Goal: Task Accomplishment & Management: Use online tool/utility

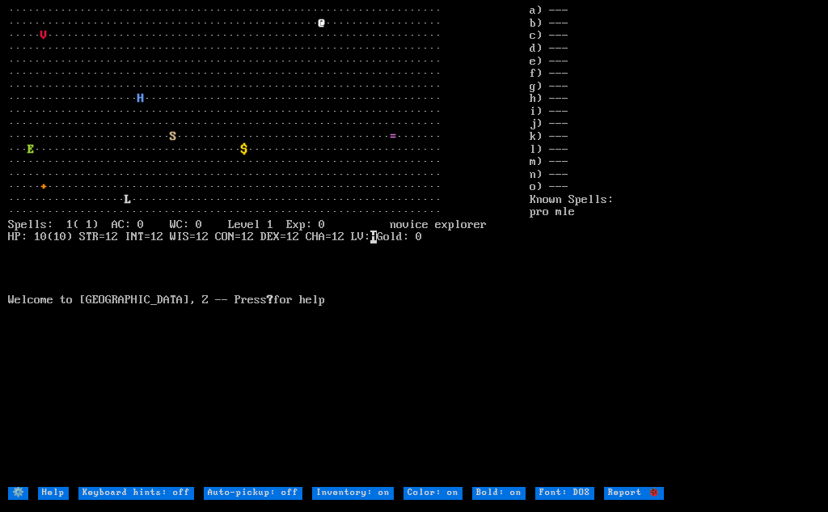
click at [550, 493] on DOS "Font: DOS" at bounding box center [564, 492] width 59 height 13
type DOS "Font: modern"
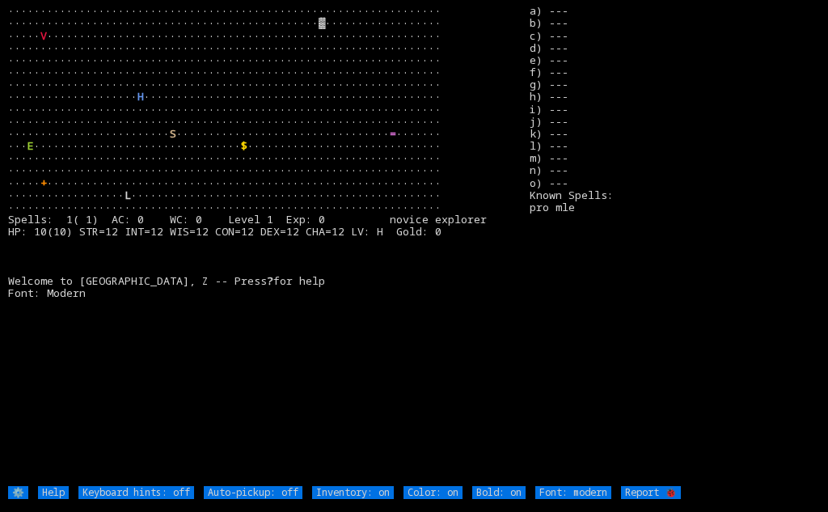
click at [572, 495] on DOS "Font: modern" at bounding box center [573, 492] width 76 height 12
type DOS "Font: DOS"
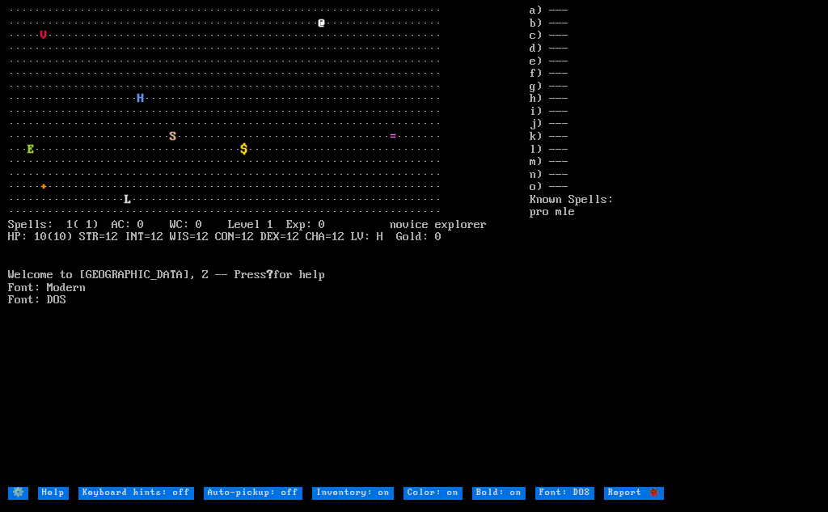
click at [572, 495] on DOS "Font: DOS" at bounding box center [564, 492] width 59 height 13
type DOS "Font: modern"
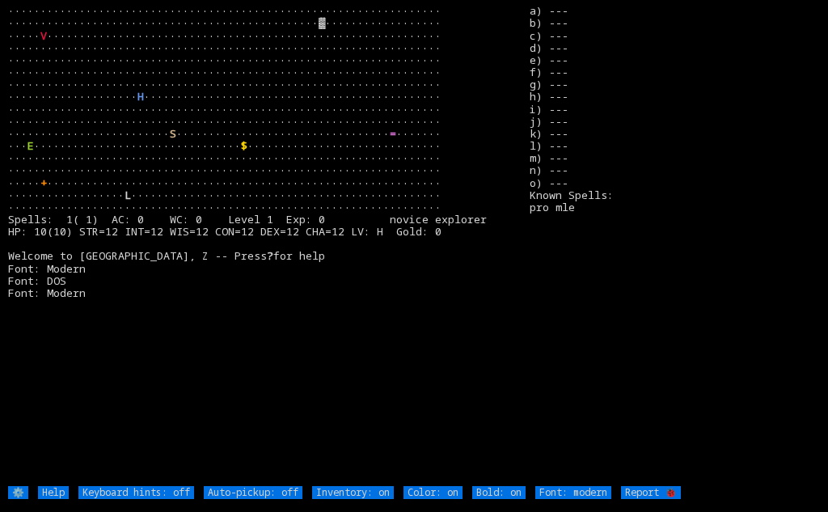
click at [655, 491] on 🐞 "Report 🐞" at bounding box center [651, 492] width 60 height 12
click at [619, 286] on stats "a) --- b) --- c) --- d) --- e) --- f) --- g) --- h) --- i) --- j) --- k) --- l)…" at bounding box center [673, 245] width 289 height 481
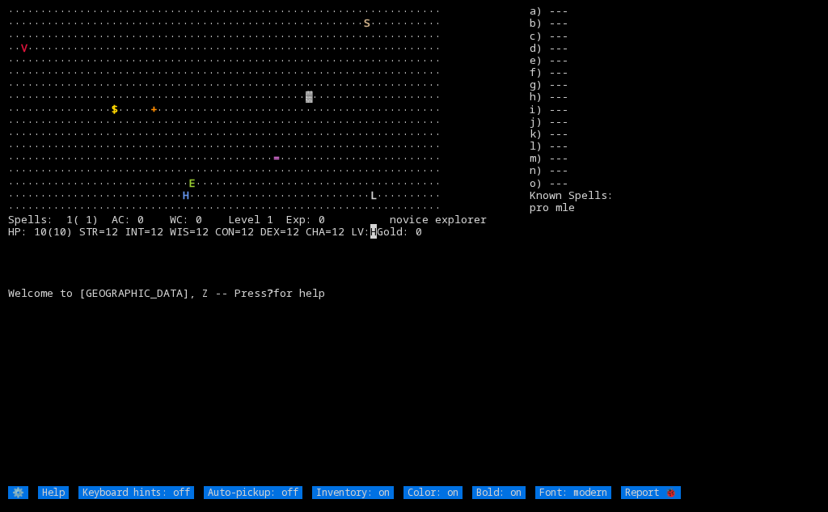
click at [16, 491] on input "⚙️" at bounding box center [18, 492] width 20 height 12
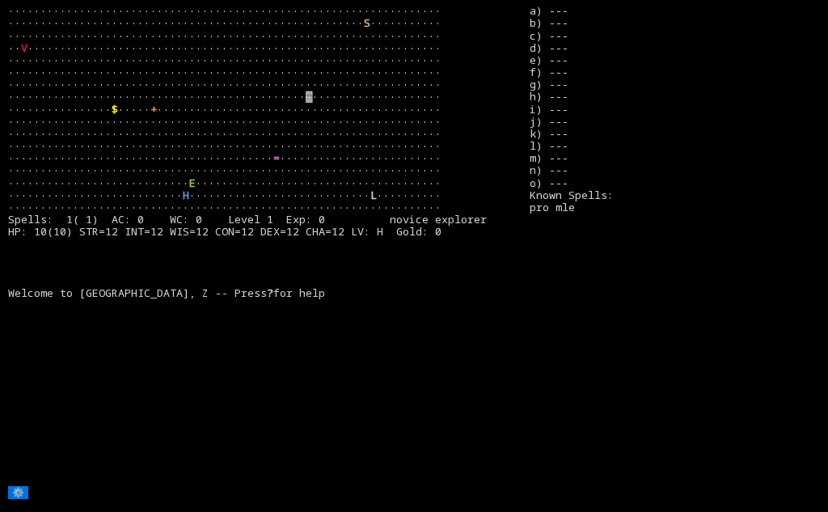
click at [16, 491] on input "⚙️" at bounding box center [18, 492] width 20 height 12
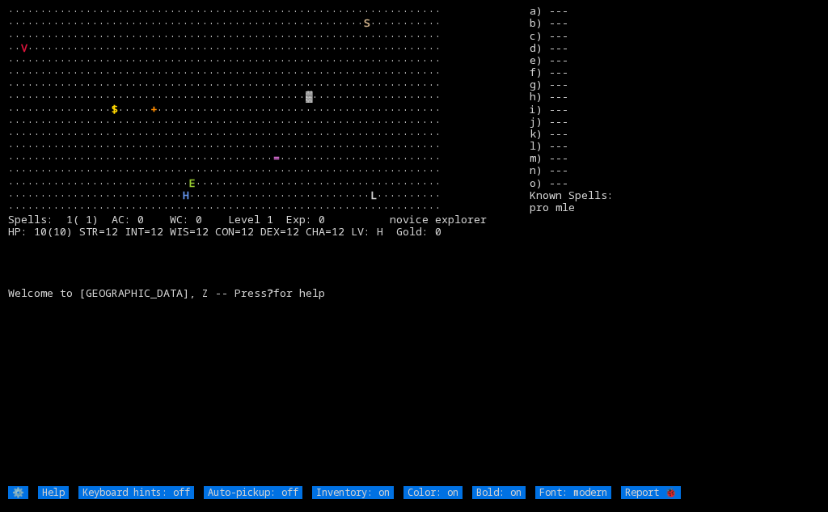
click at [16, 491] on input "⚙️" at bounding box center [18, 492] width 20 height 12
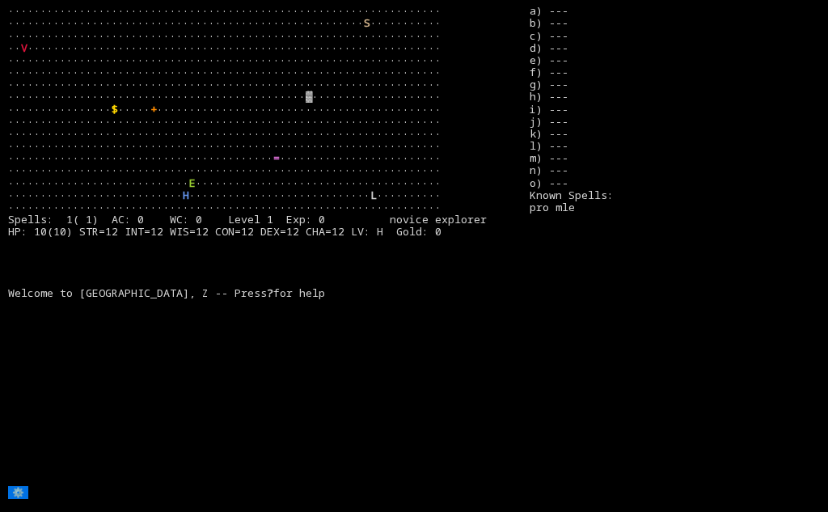
click at [16, 491] on input "⚙️" at bounding box center [18, 492] width 20 height 12
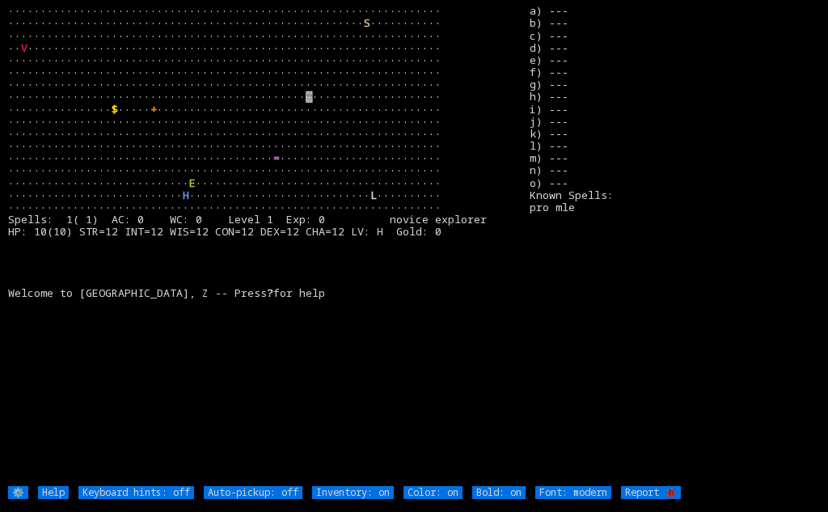
drag, startPoint x: 774, startPoint y: 432, endPoint x: 484, endPoint y: 383, distance: 294.3
click at [485, 383] on larn "··································································· ···········…" at bounding box center [268, 245] width 521 height 481
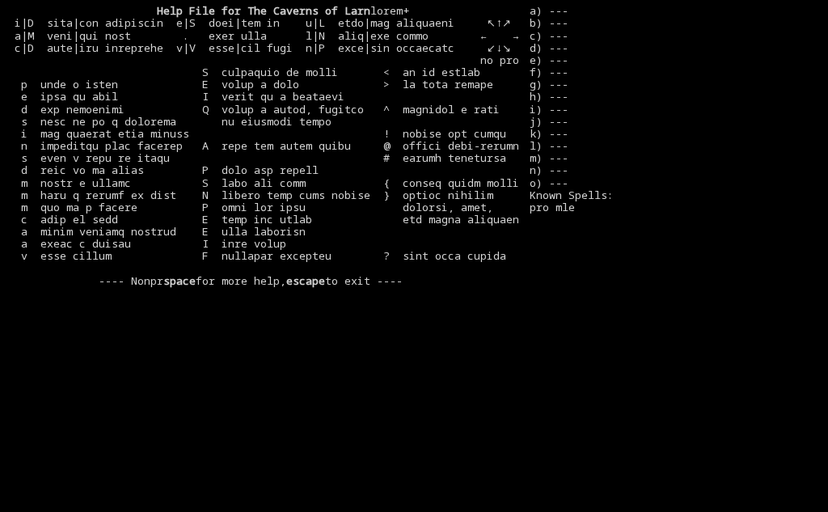
click at [747, 433] on stats "a) --- b) --- c) --- d) --- e) --- f) --- g) --- h) --- i) --- j) --- k) --- l)…" at bounding box center [673, 245] width 289 height 481
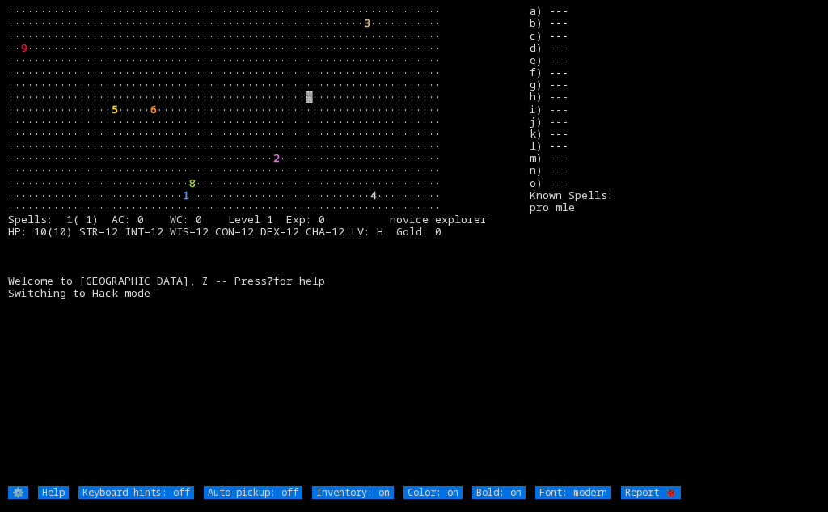
type modern "Font: Amiga 1200"
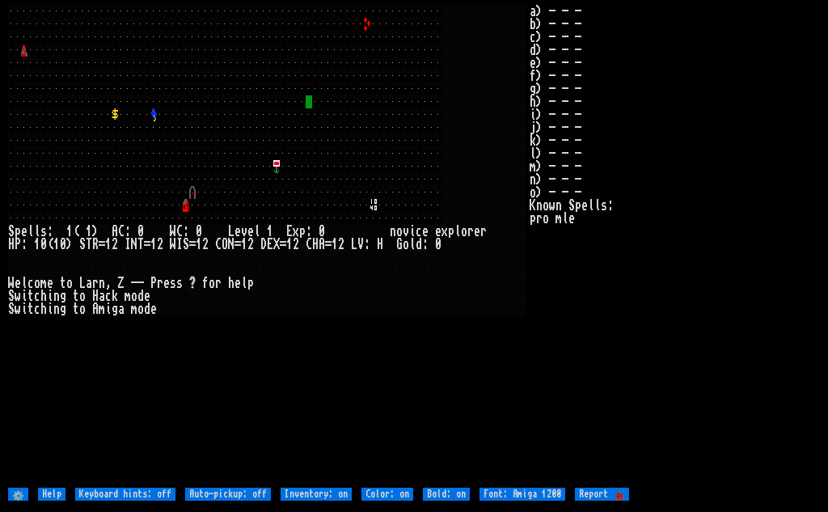
type modern "Font: modern"
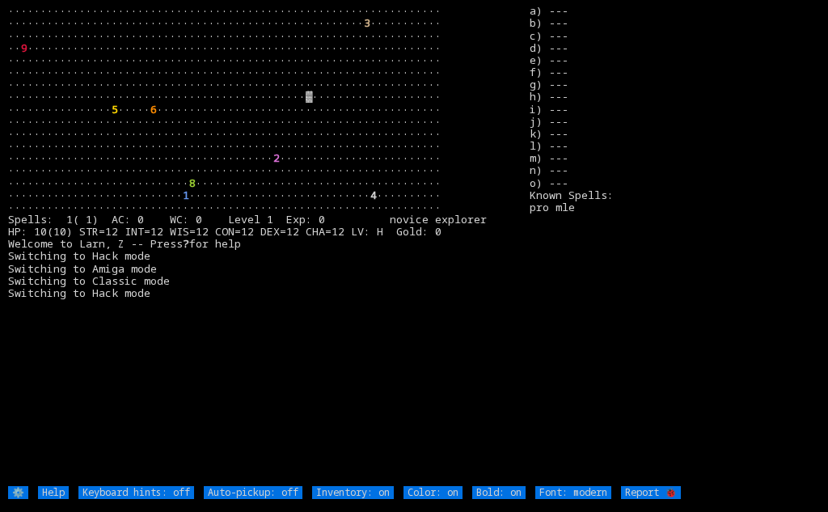
type modern "Font: Amiga 1200"
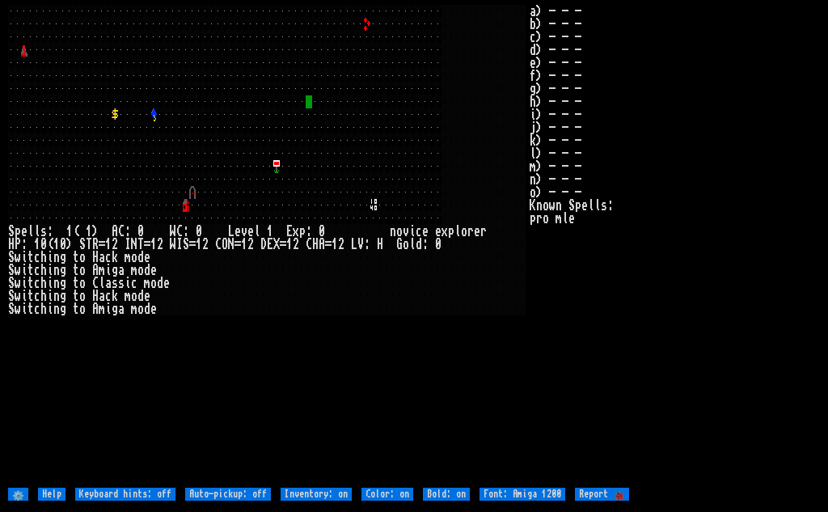
type modern "Font: modern"
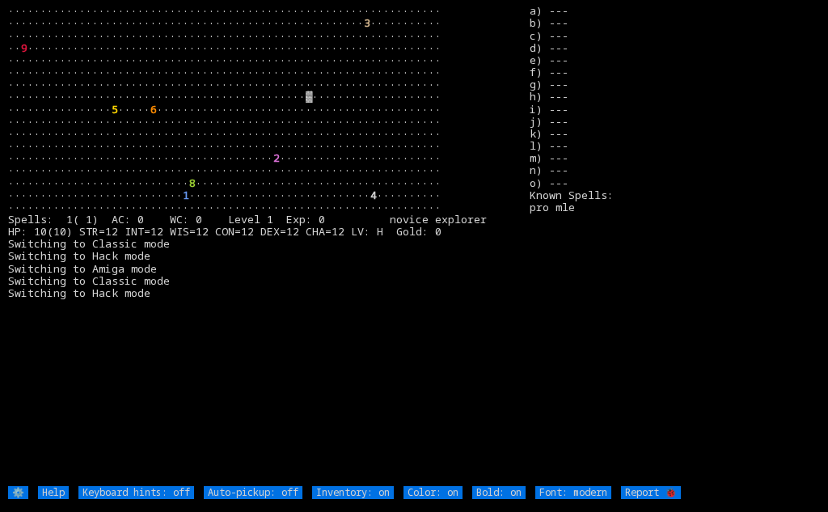
type modern "Font: Amiga 1200"
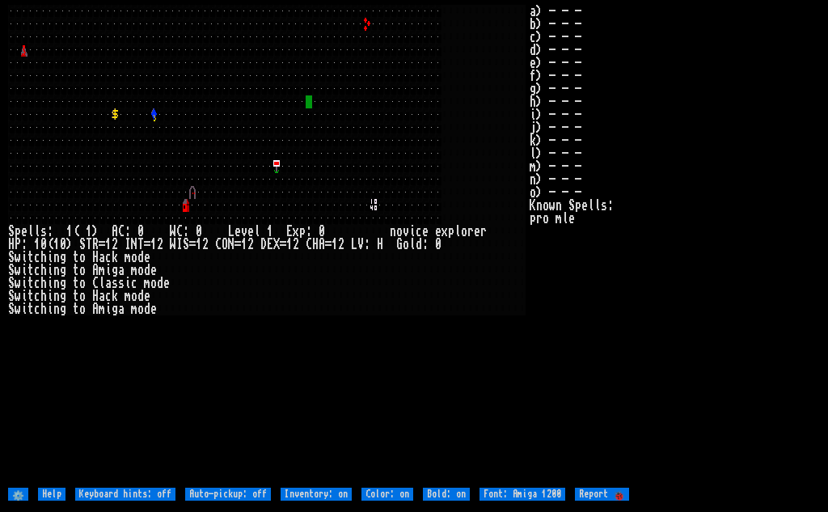
type modern "Font: modern"
